Goal: Navigation & Orientation: Find specific page/section

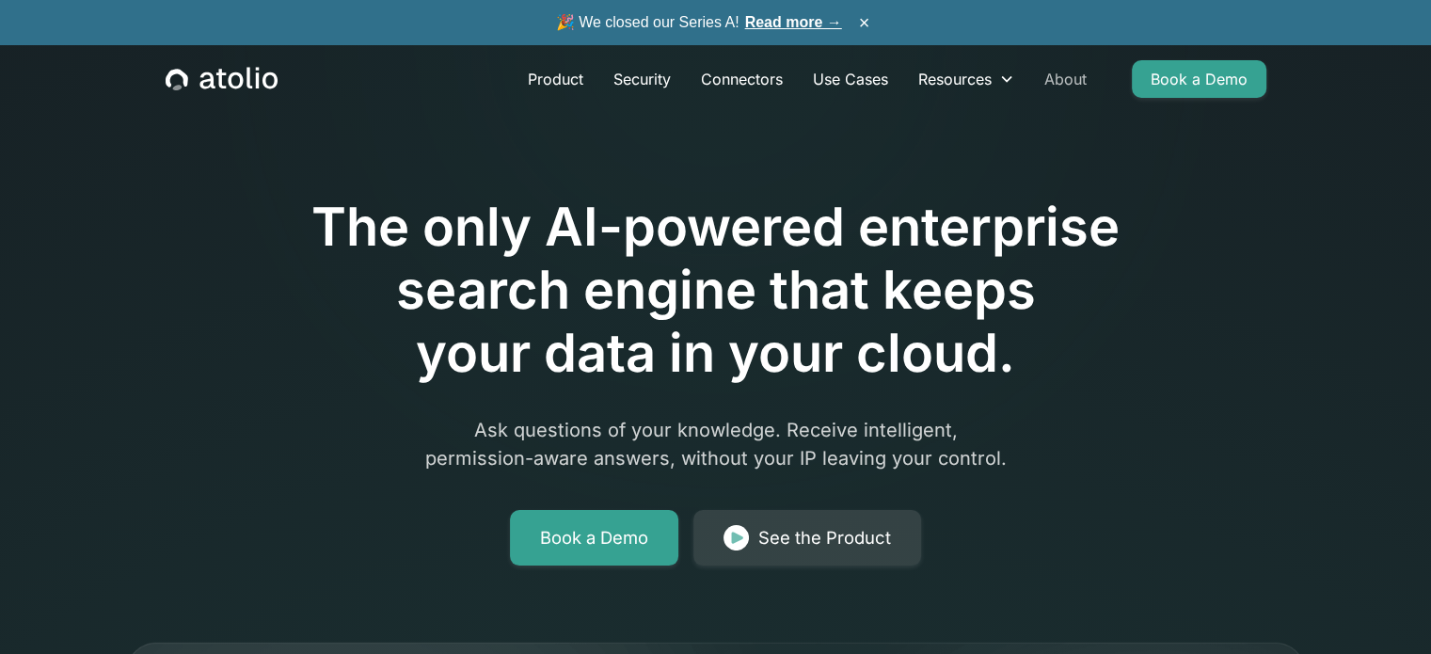
click at [1065, 82] on link "About" at bounding box center [1065, 79] width 72 height 38
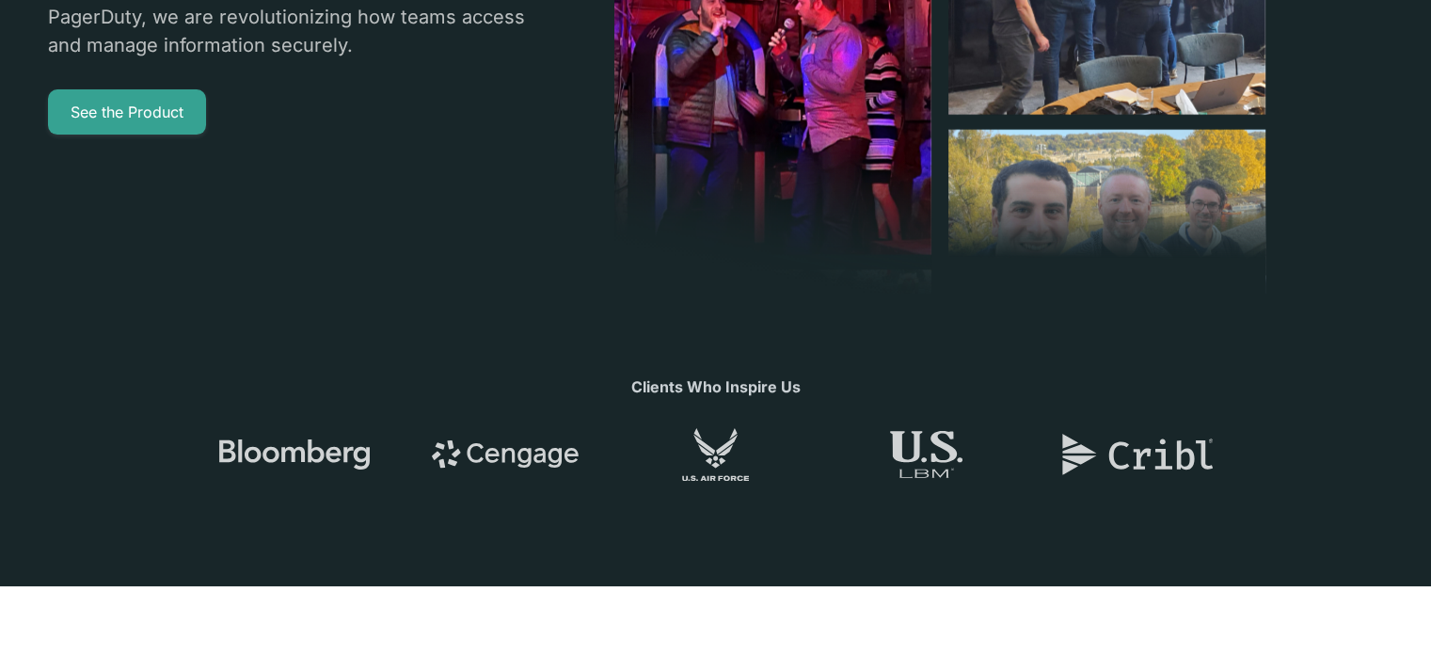
scroll to position [402, 0]
